Goal: Information Seeking & Learning: Learn about a topic

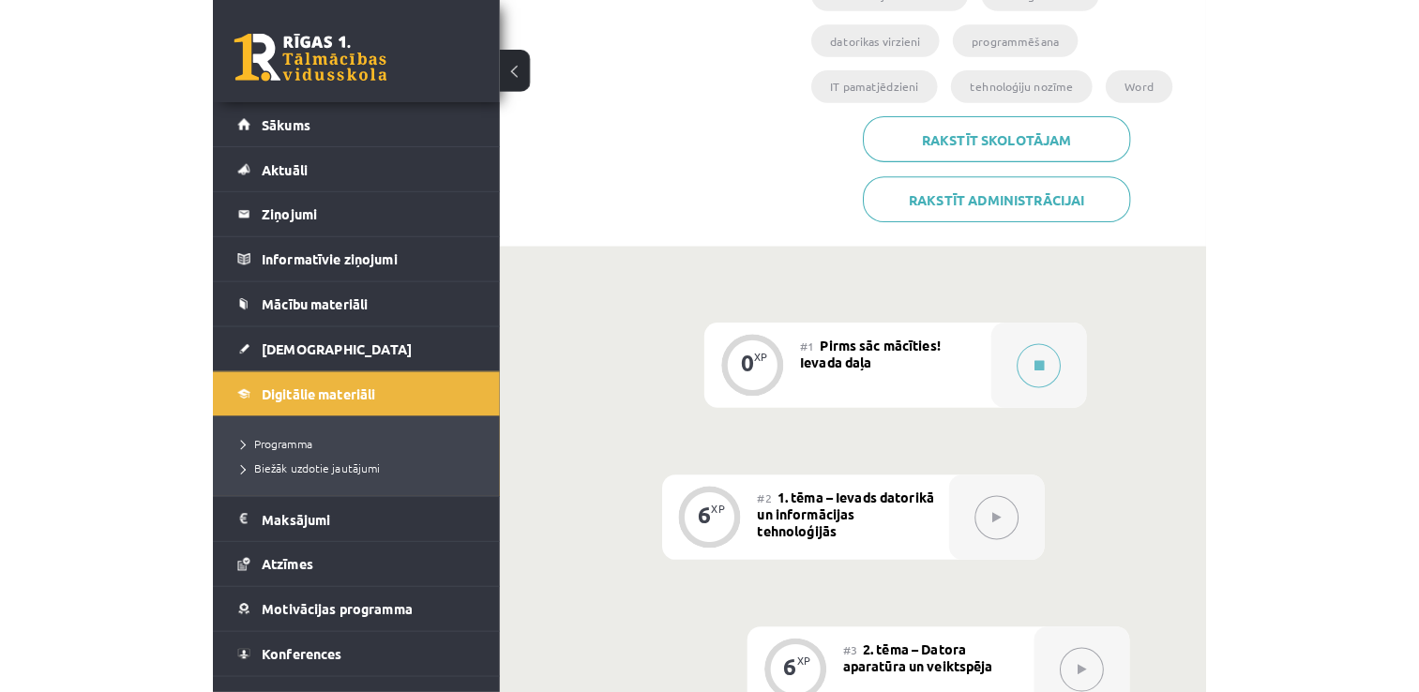
scroll to position [359, 0]
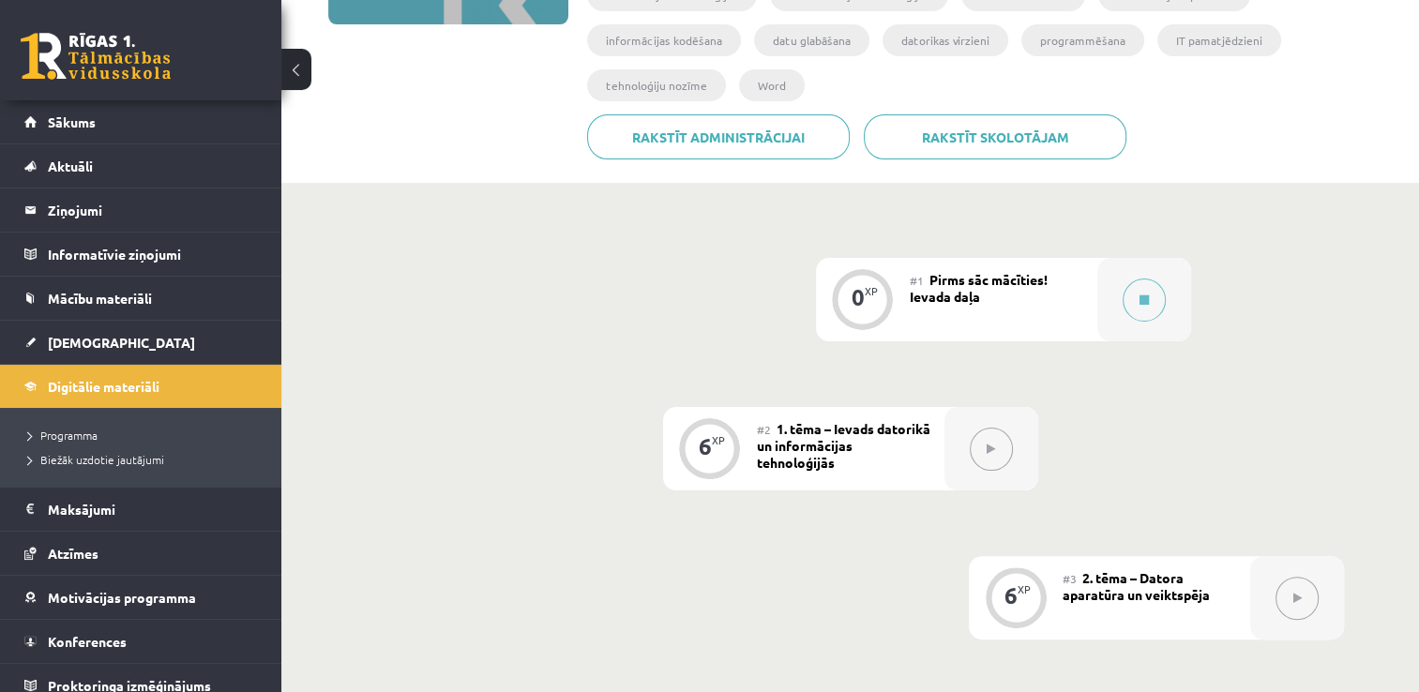
click at [973, 407] on div at bounding box center [991, 448] width 94 height 83
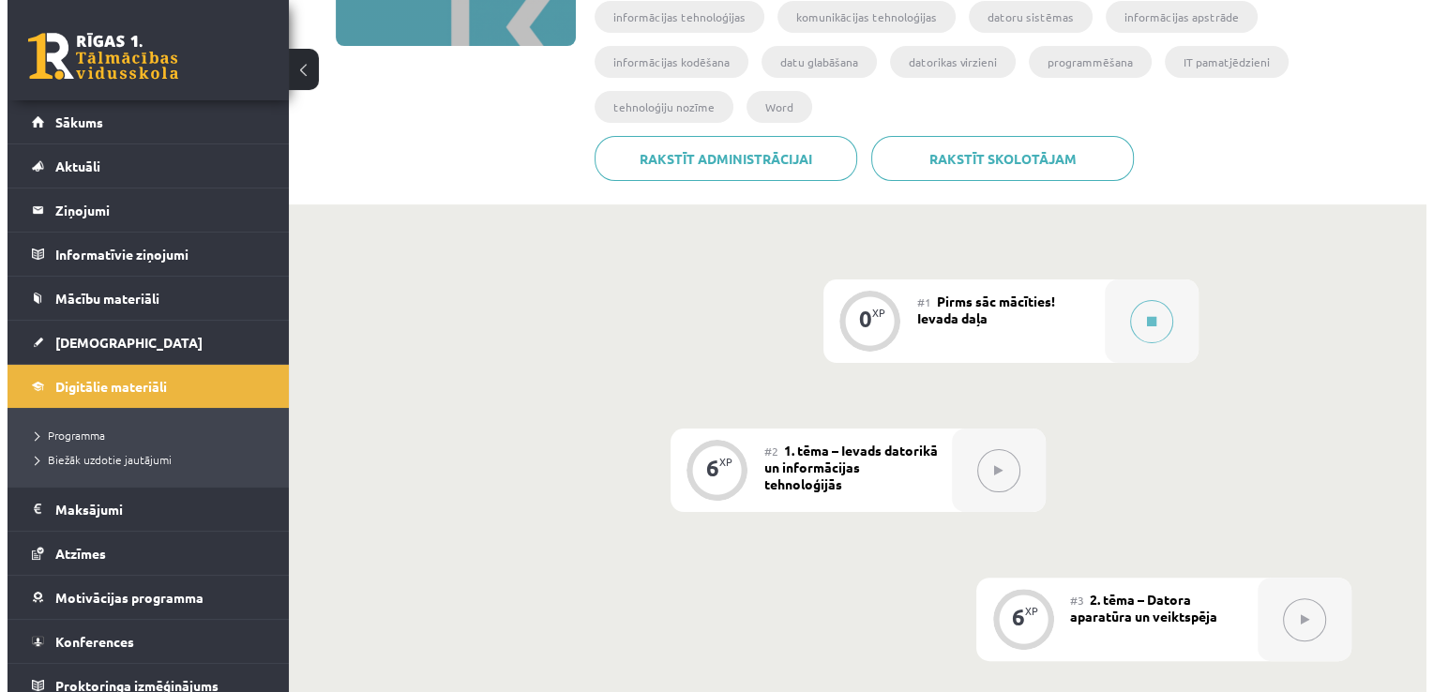
scroll to position [304, 0]
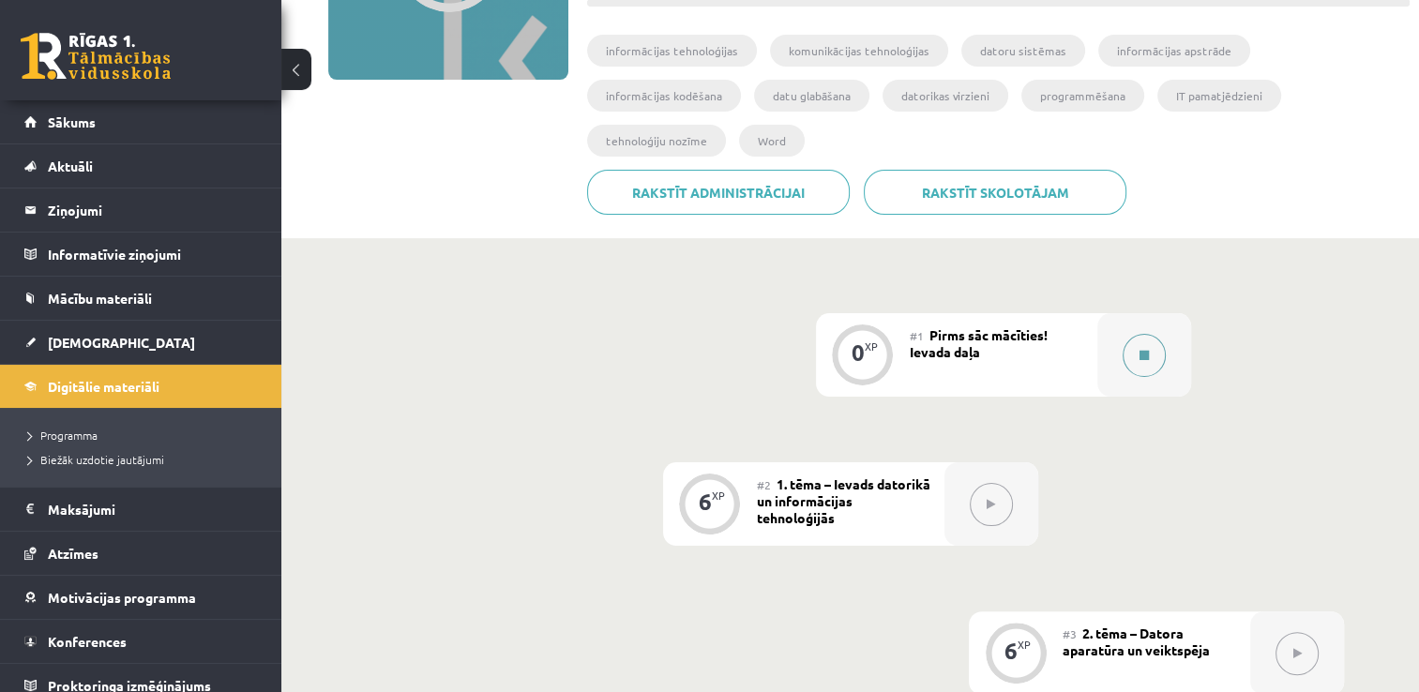
click at [973, 334] on button at bounding box center [1143, 355] width 43 height 43
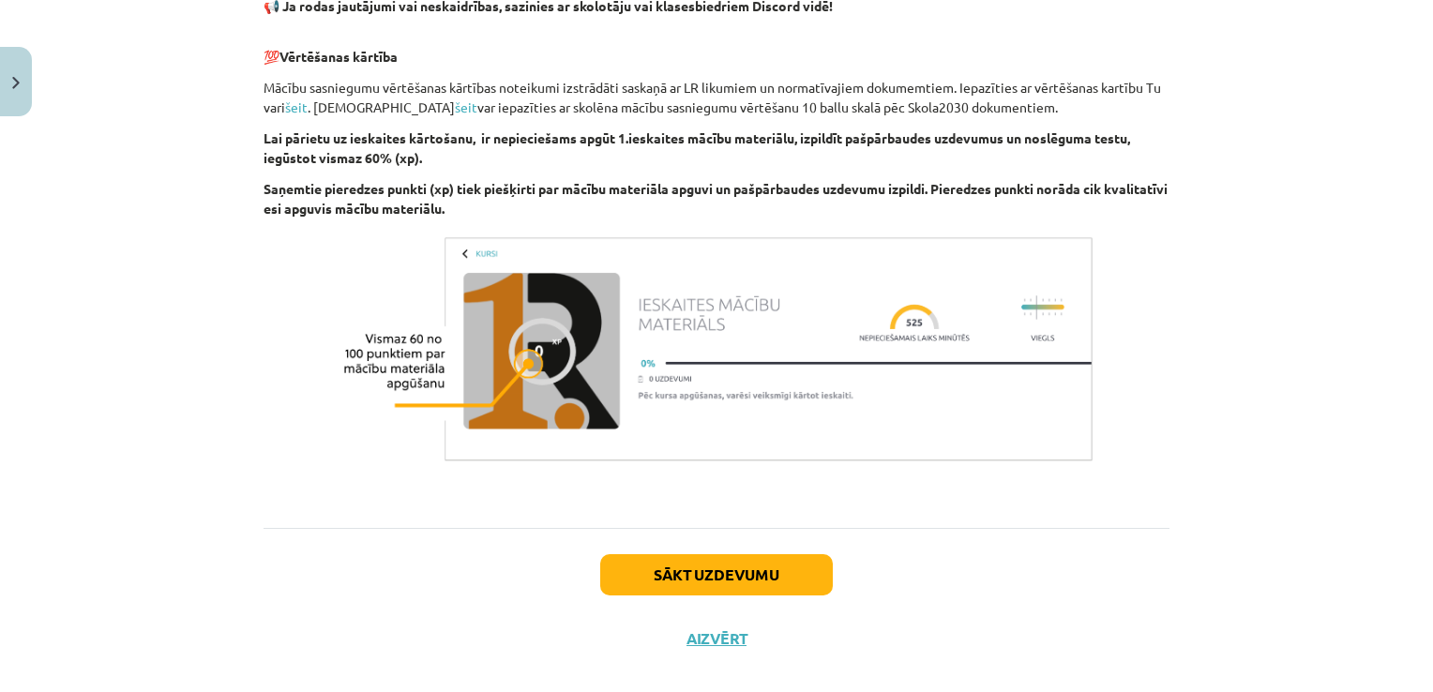
scroll to position [1296, 0]
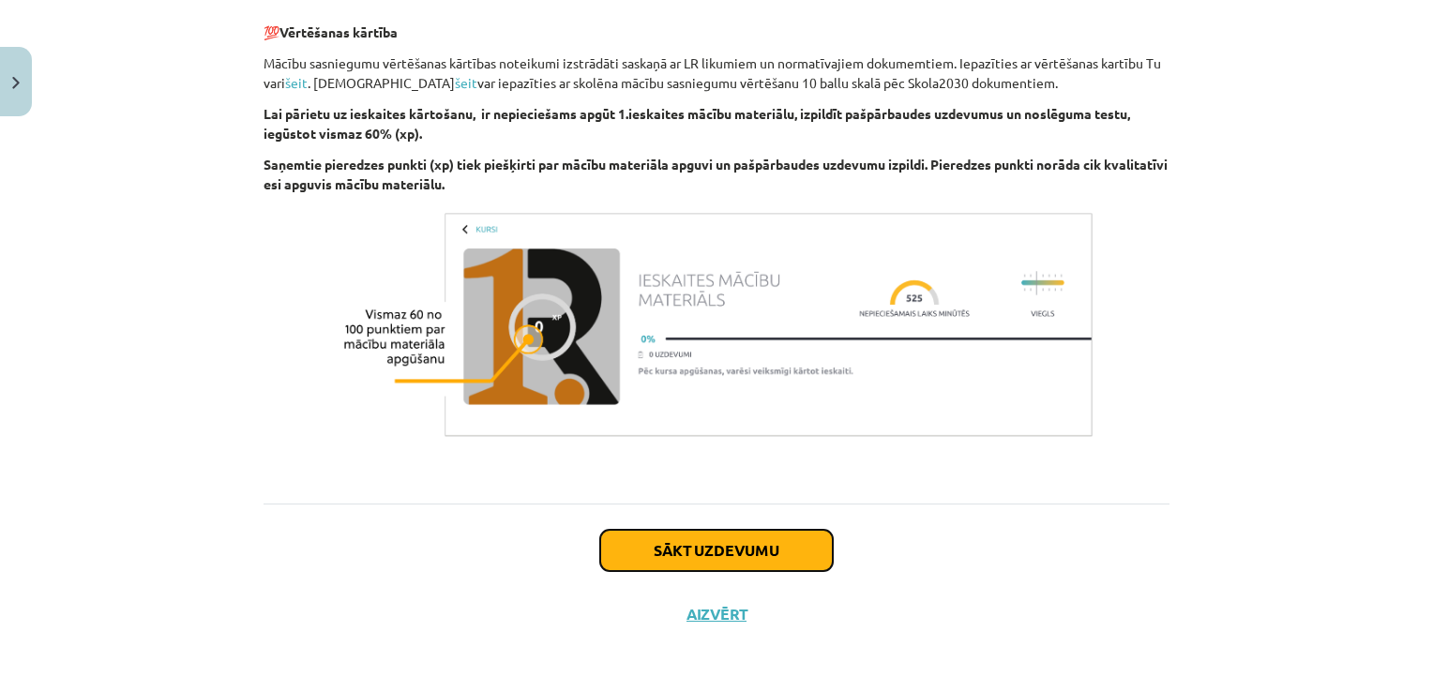
click at [759, 550] on button "Sākt uzdevumu" at bounding box center [716, 550] width 233 height 41
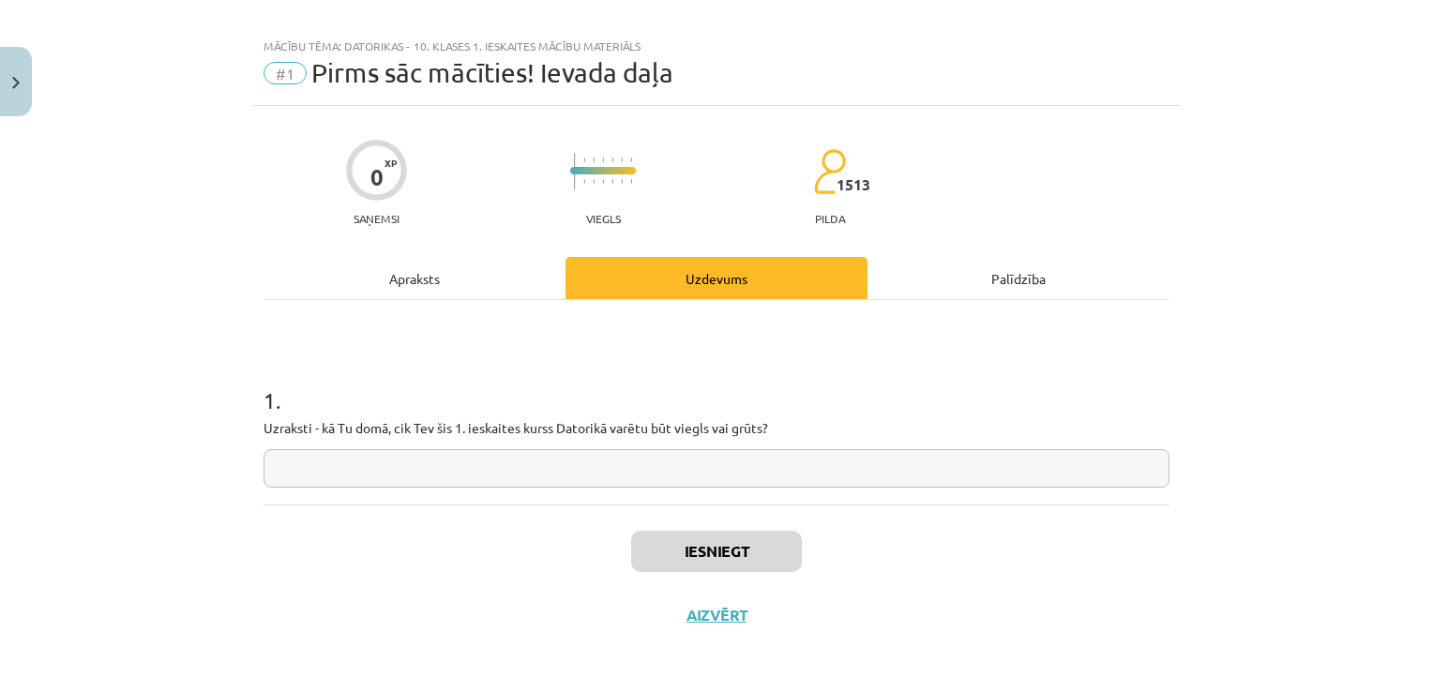
click at [504, 467] on input "text" at bounding box center [716, 468] width 906 height 38
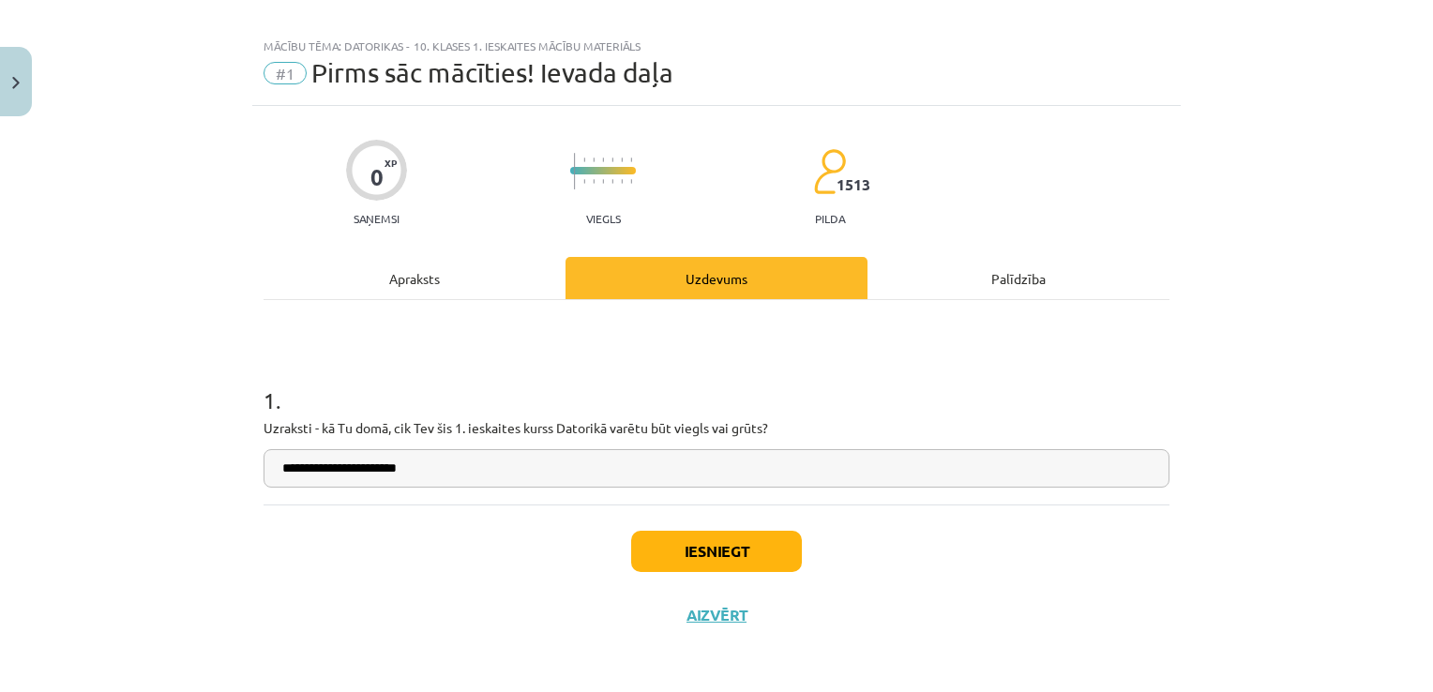
type input "**********"
click at [699, 533] on button "Iesniegt" at bounding box center [716, 551] width 171 height 41
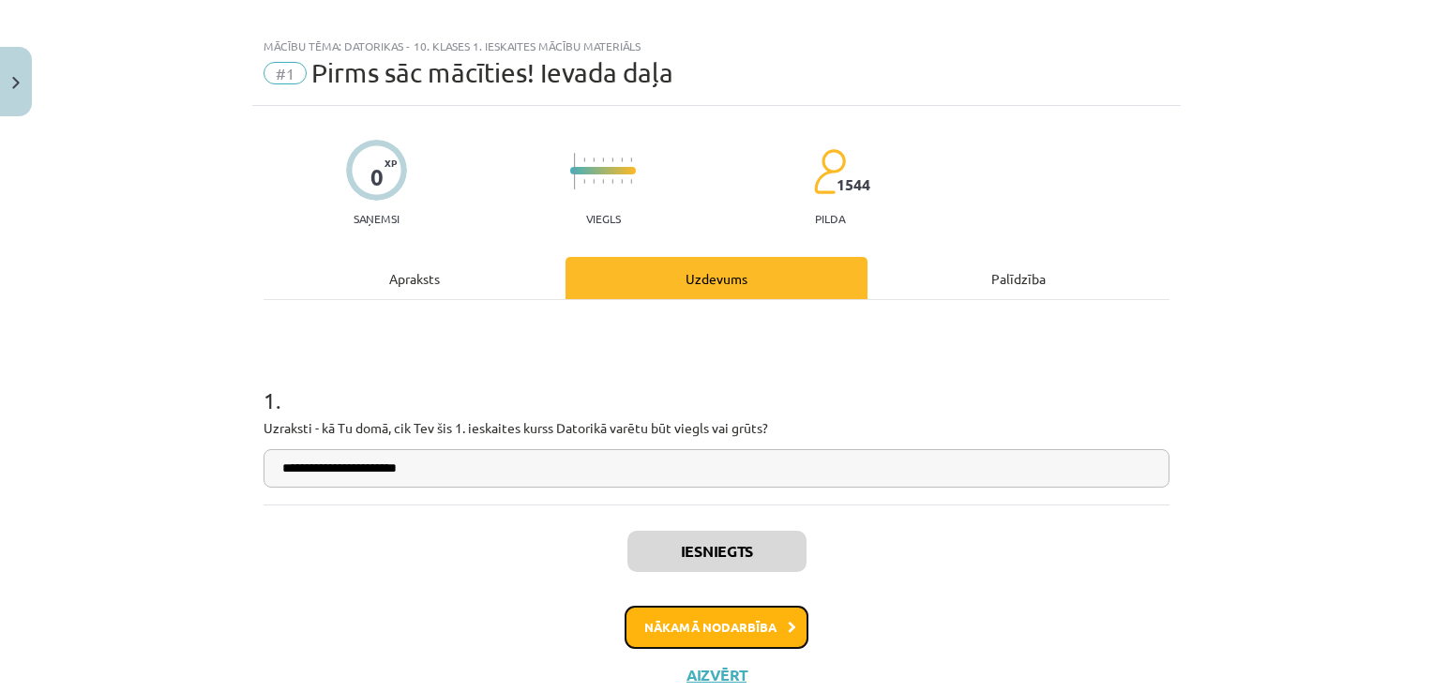
click at [686, 621] on button "Nākamā nodarbība" at bounding box center [716, 627] width 184 height 43
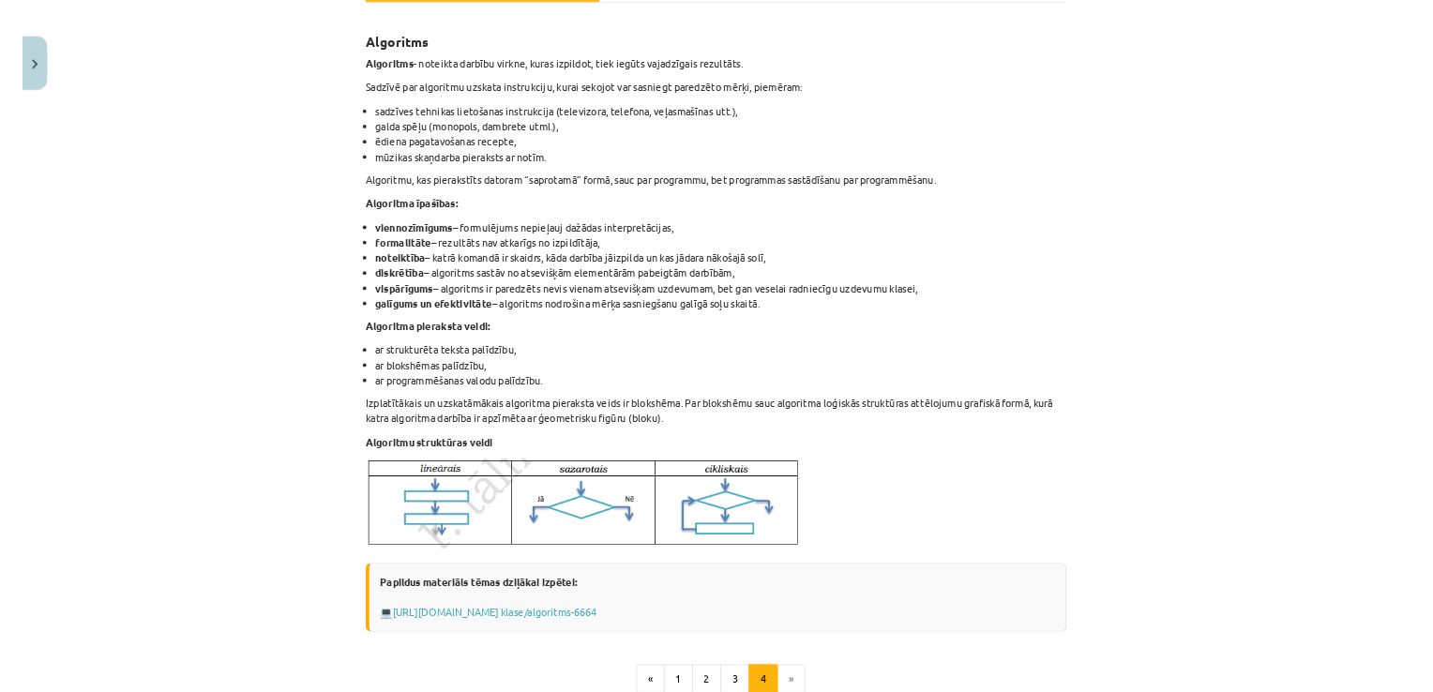
scroll to position [315, 0]
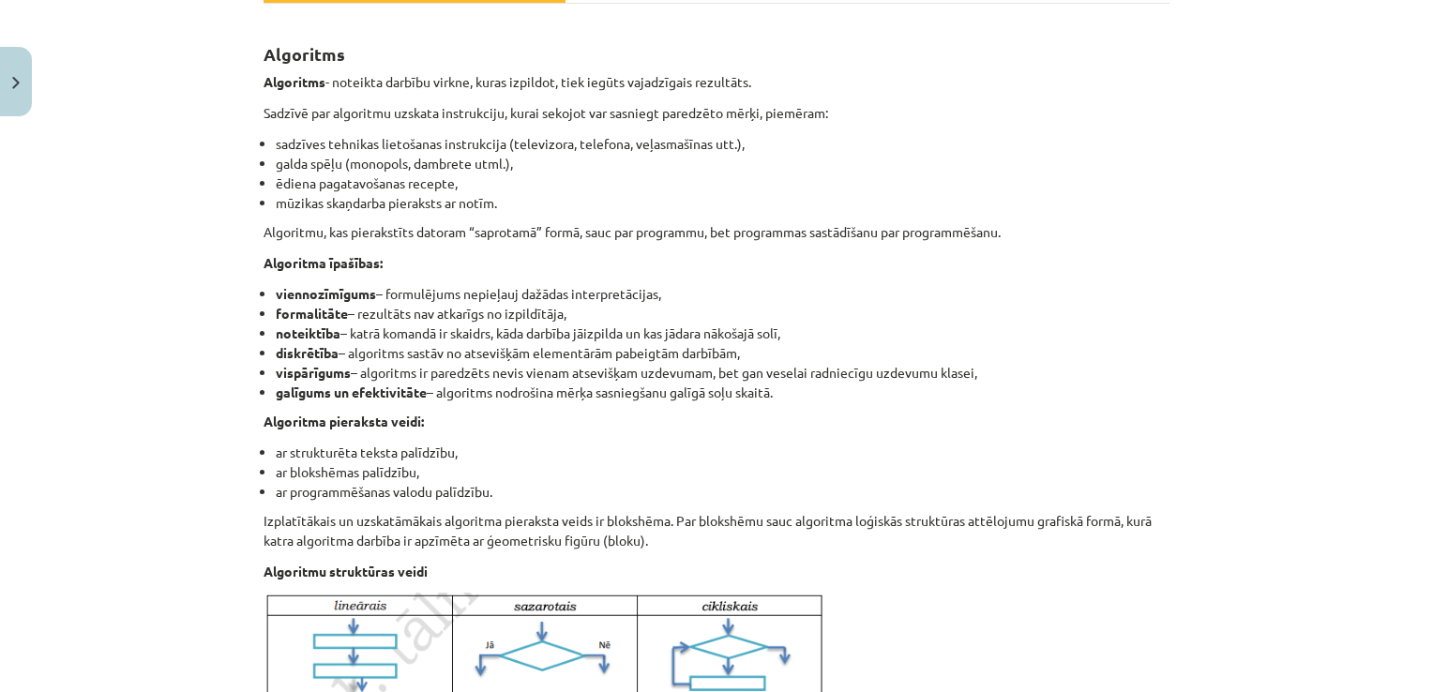
click at [716, 336] on li "noteiktība – katrā komandā ir skaidrs, kāda darbība jāizpilda un kas jādara nāk…" at bounding box center [723, 333] width 894 height 20
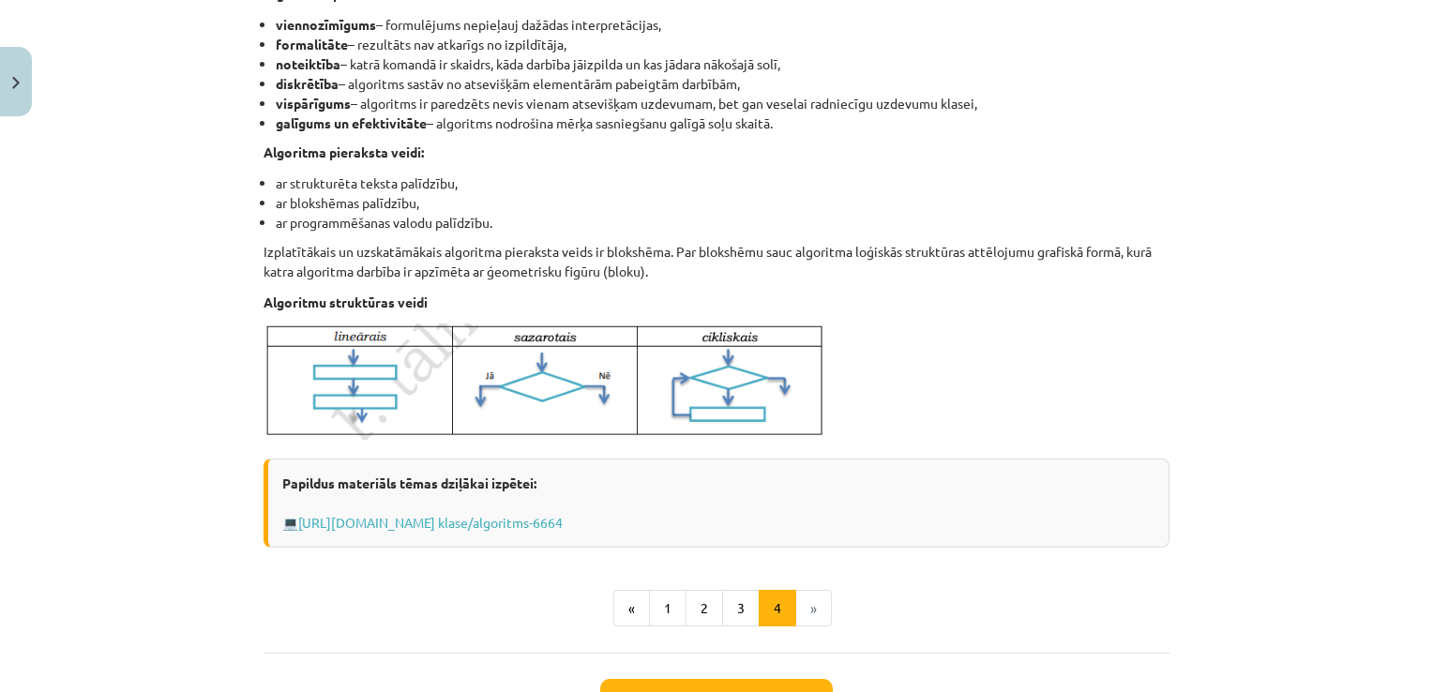
scroll to position [630, 0]
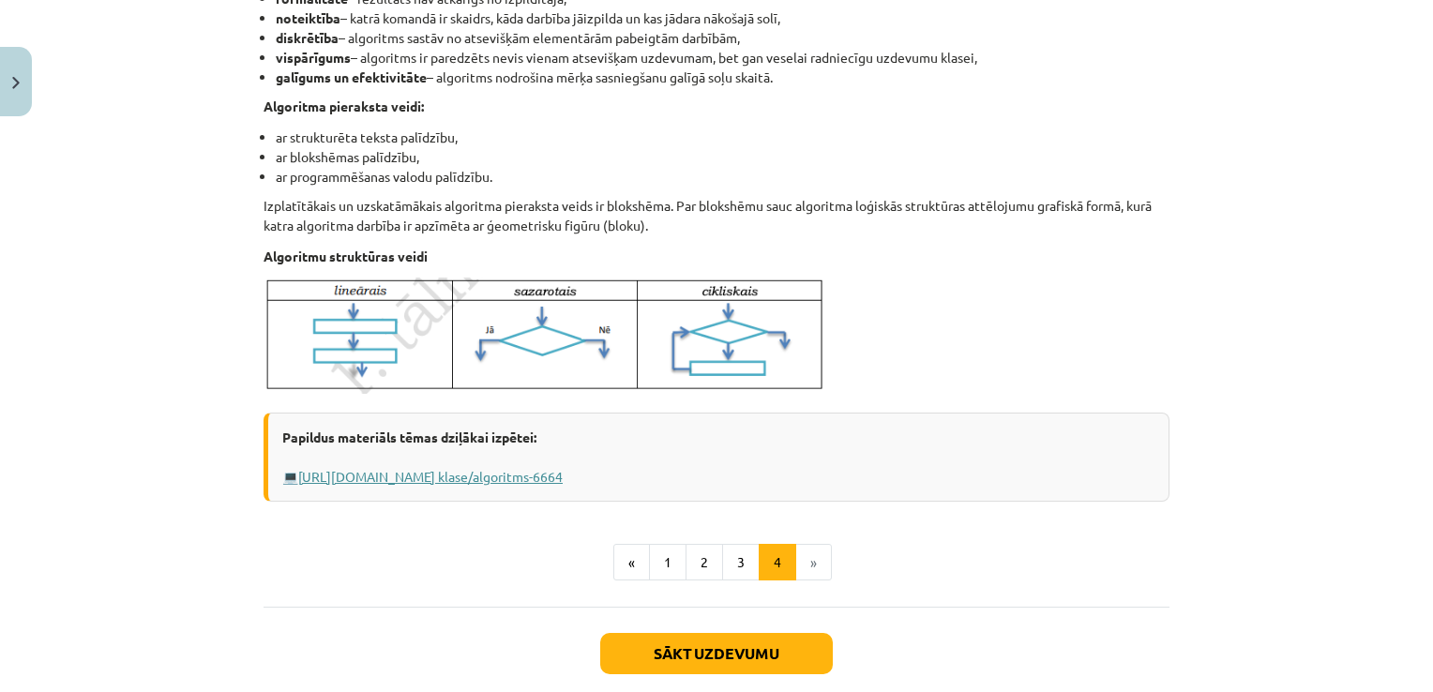
click at [563, 475] on link "[URL][DOMAIN_NAME] klase/algoritms-6664" at bounding box center [430, 476] width 264 height 17
click at [563, 474] on link "[URL][DOMAIN_NAME] klase/algoritms-6664" at bounding box center [430, 476] width 264 height 17
